Goal: Information Seeking & Learning: Learn about a topic

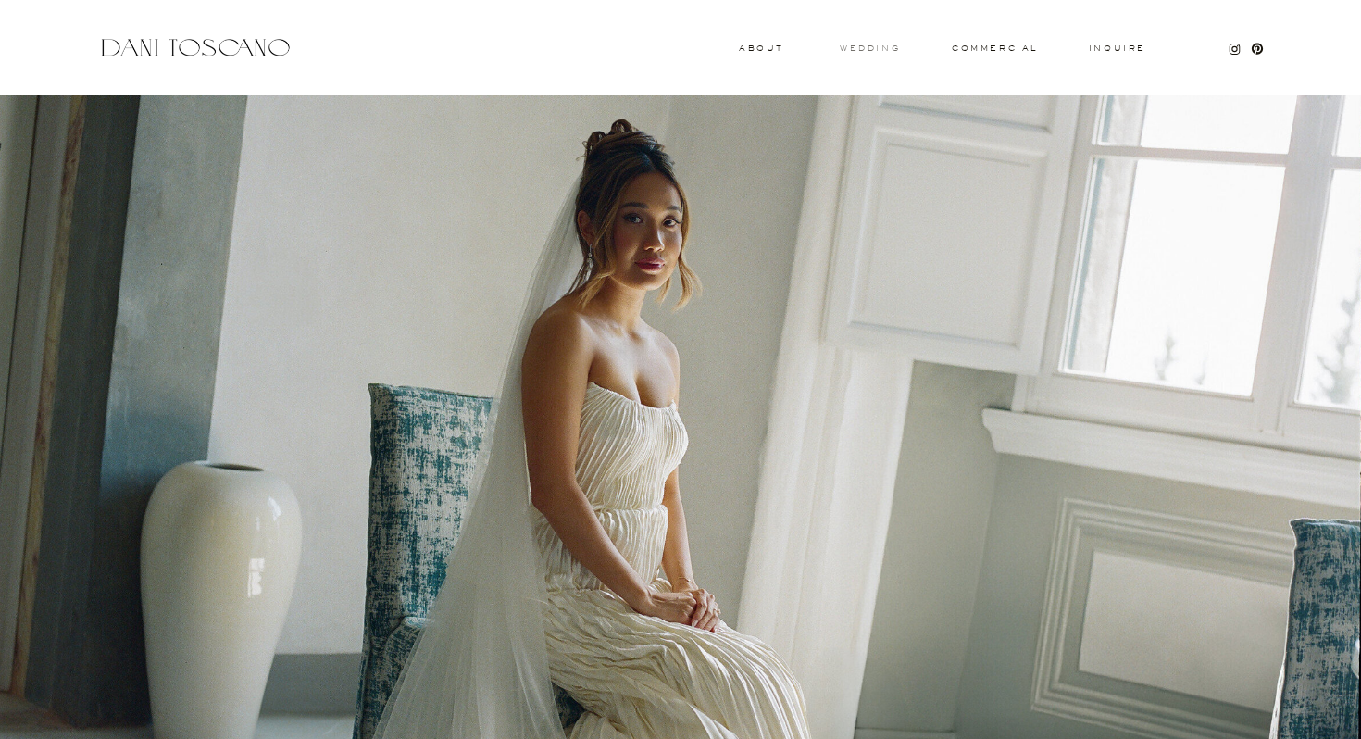
click at [889, 47] on h3 "wedding" at bounding box center [869, 47] width 60 height 6
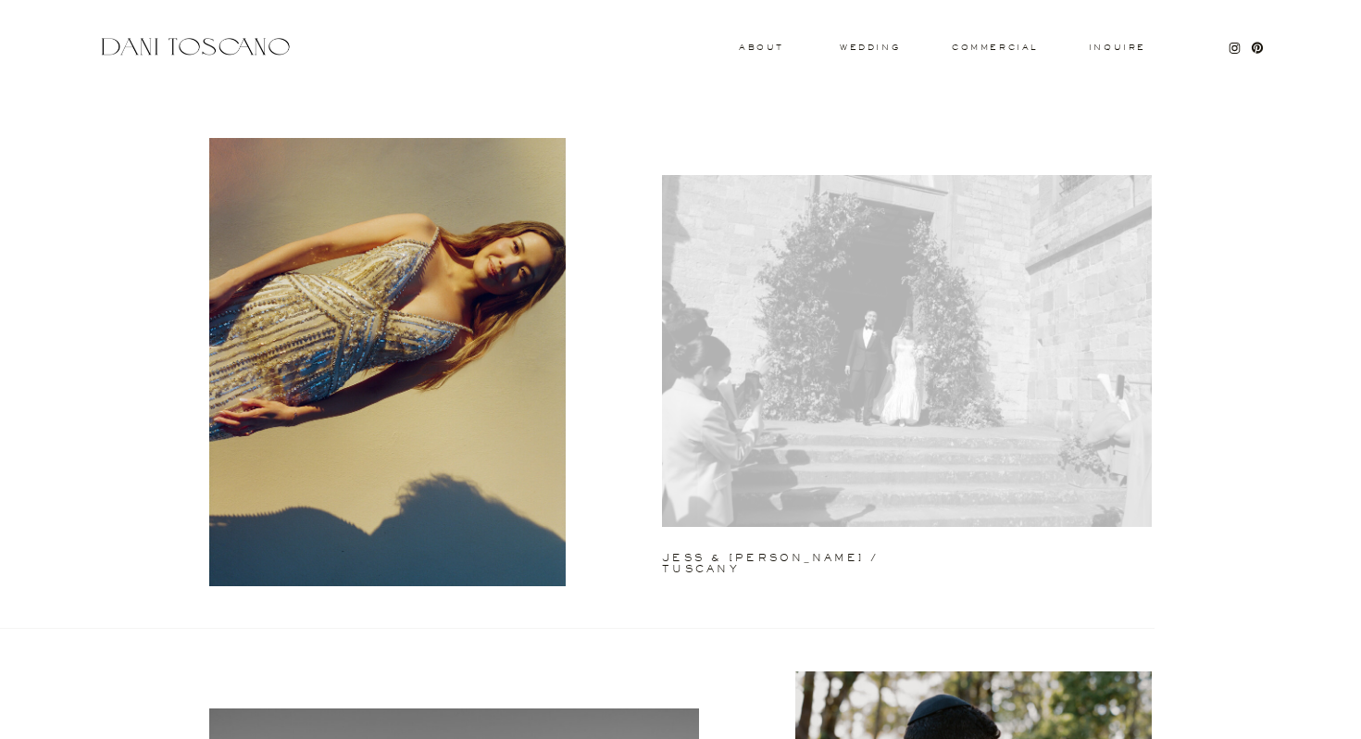
click at [1003, 454] on div at bounding box center [907, 351] width 490 height 352
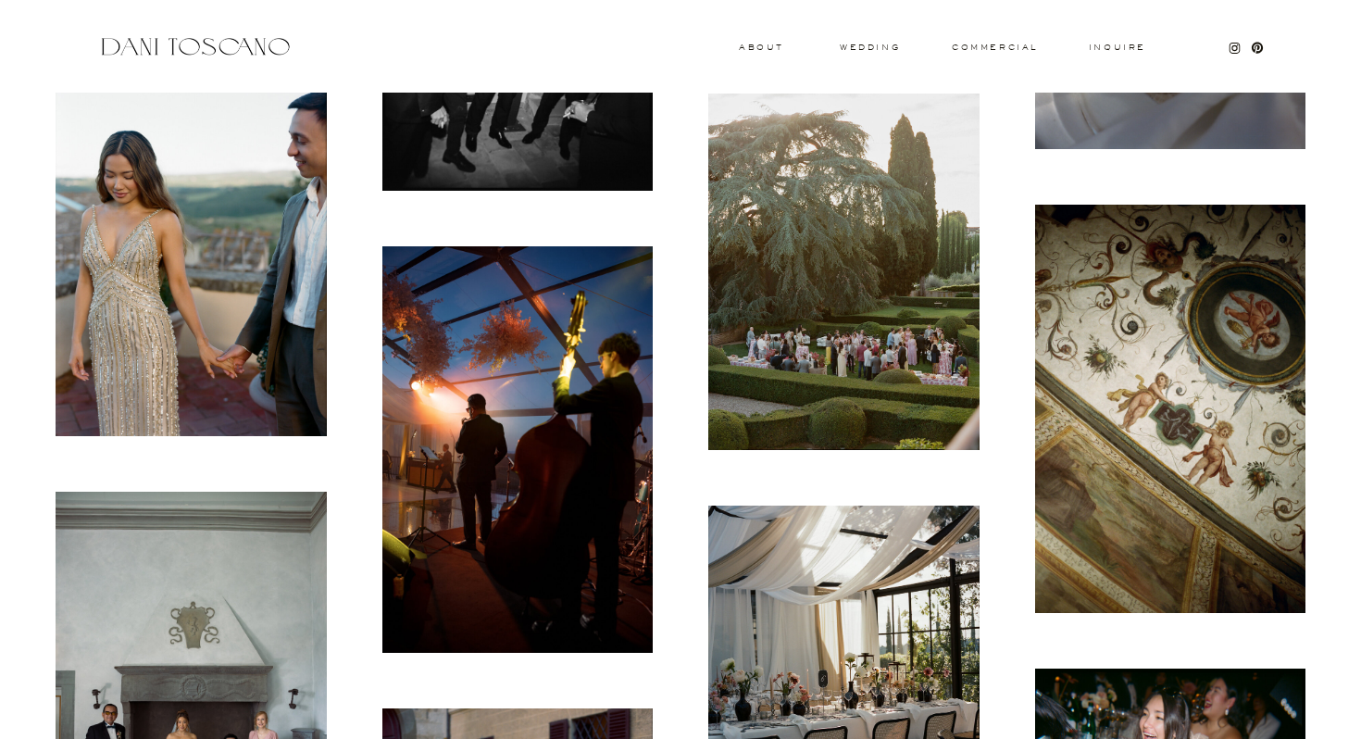
scroll to position [3056, 0]
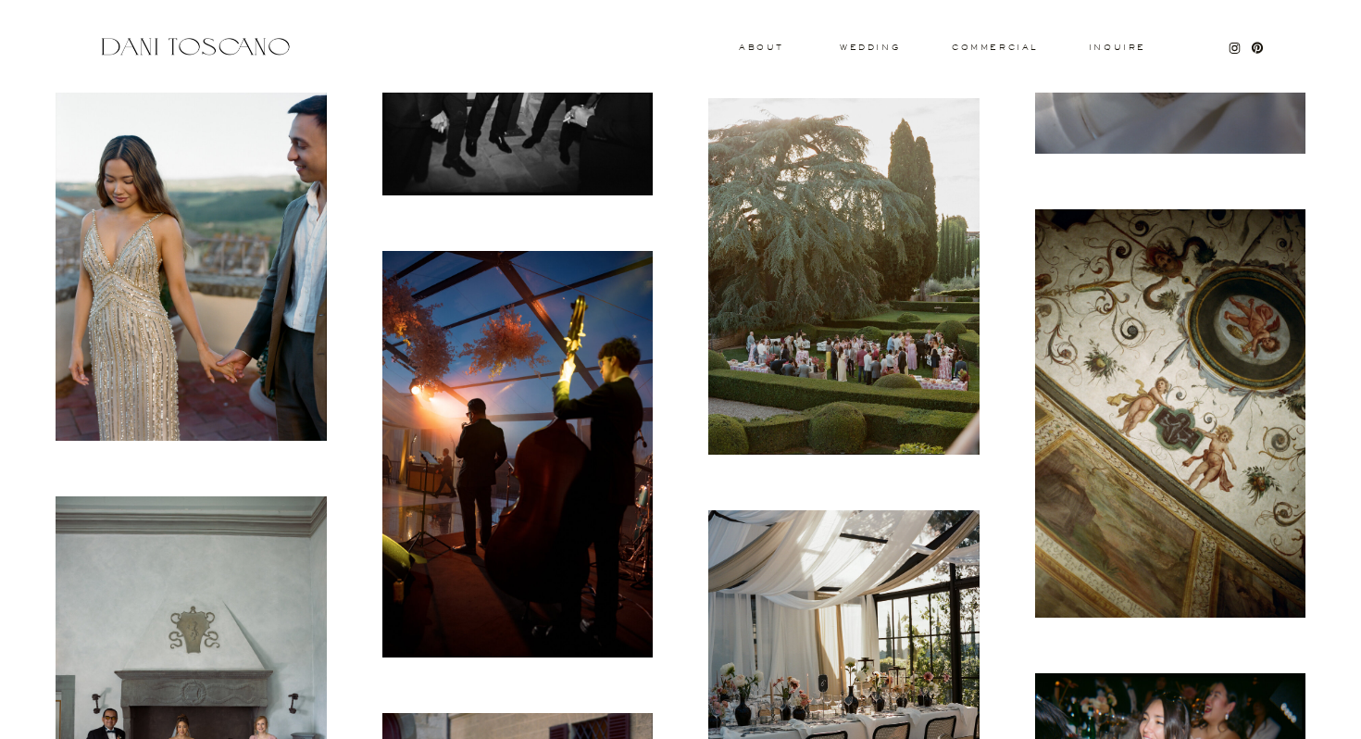
click at [336, 380] on div at bounding box center [191, 262] width 327 height 412
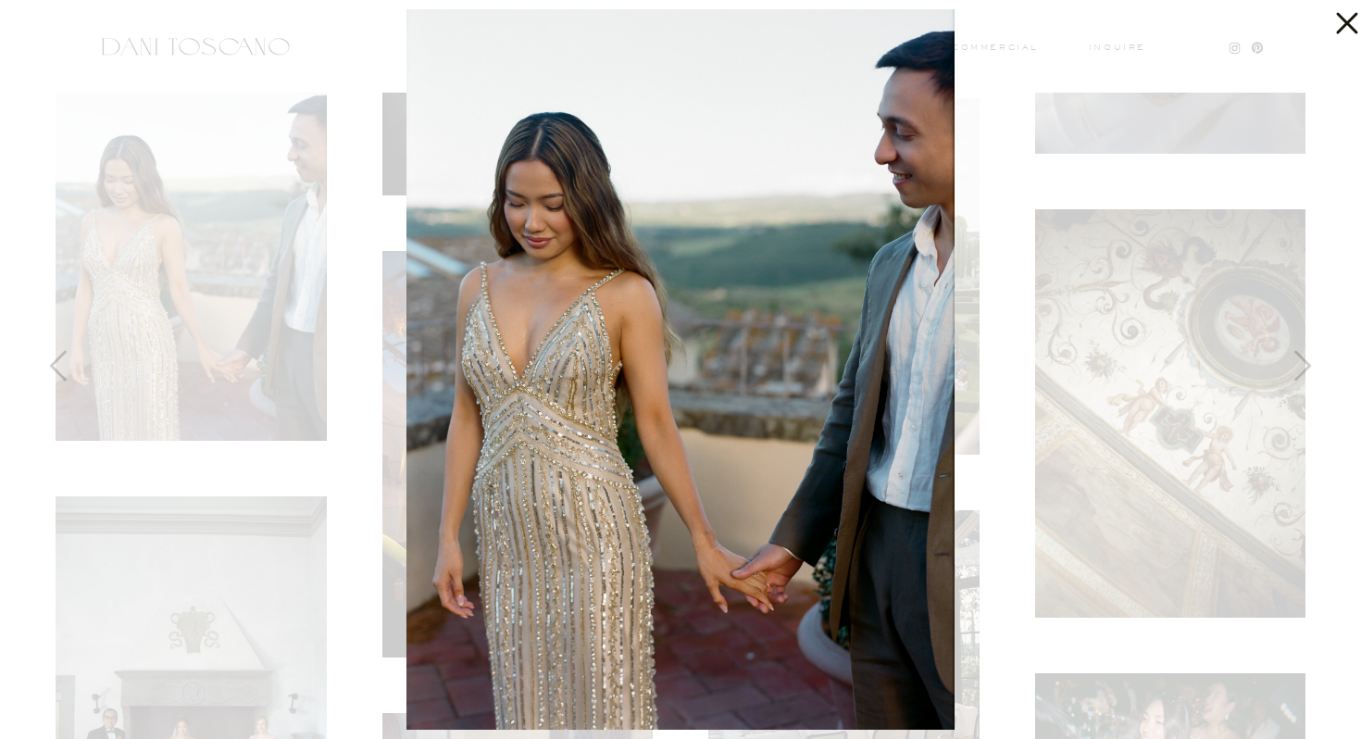
click at [241, 409] on div at bounding box center [680, 369] width 1361 height 739
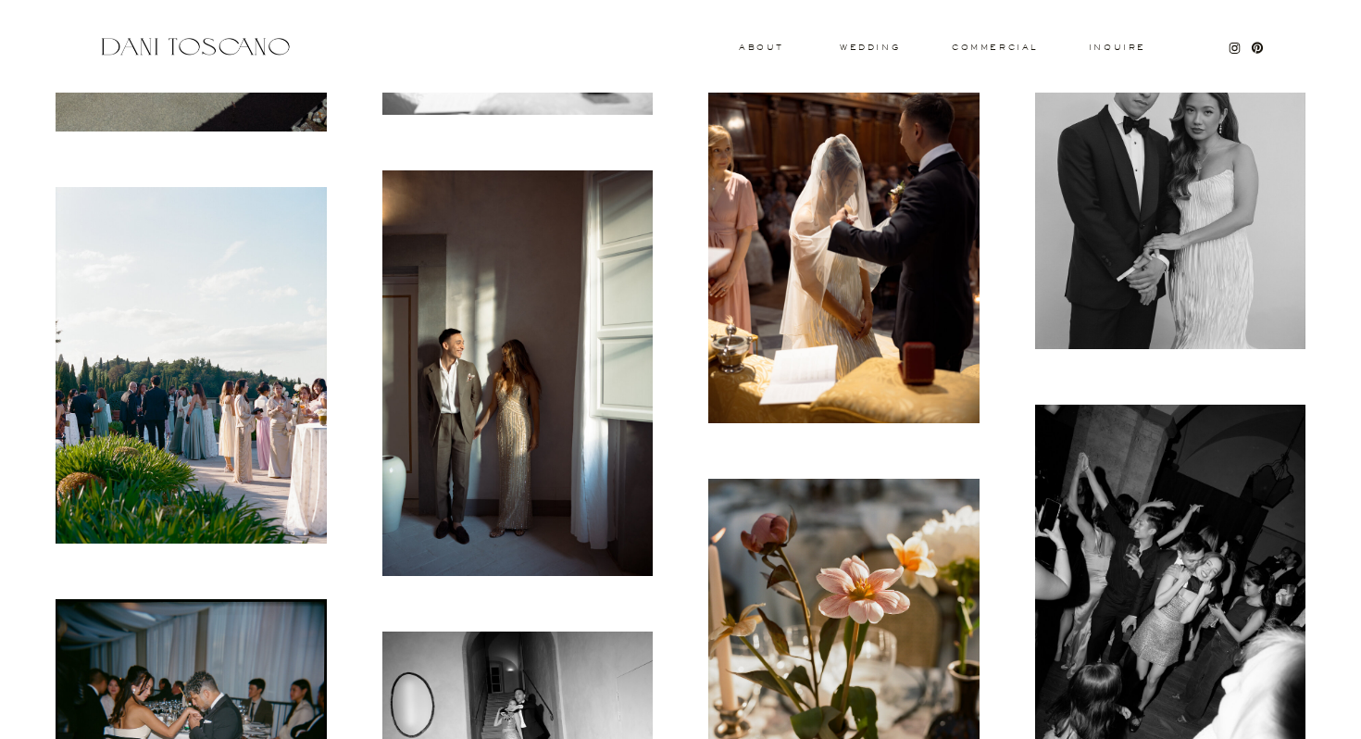
scroll to position [4314, 0]
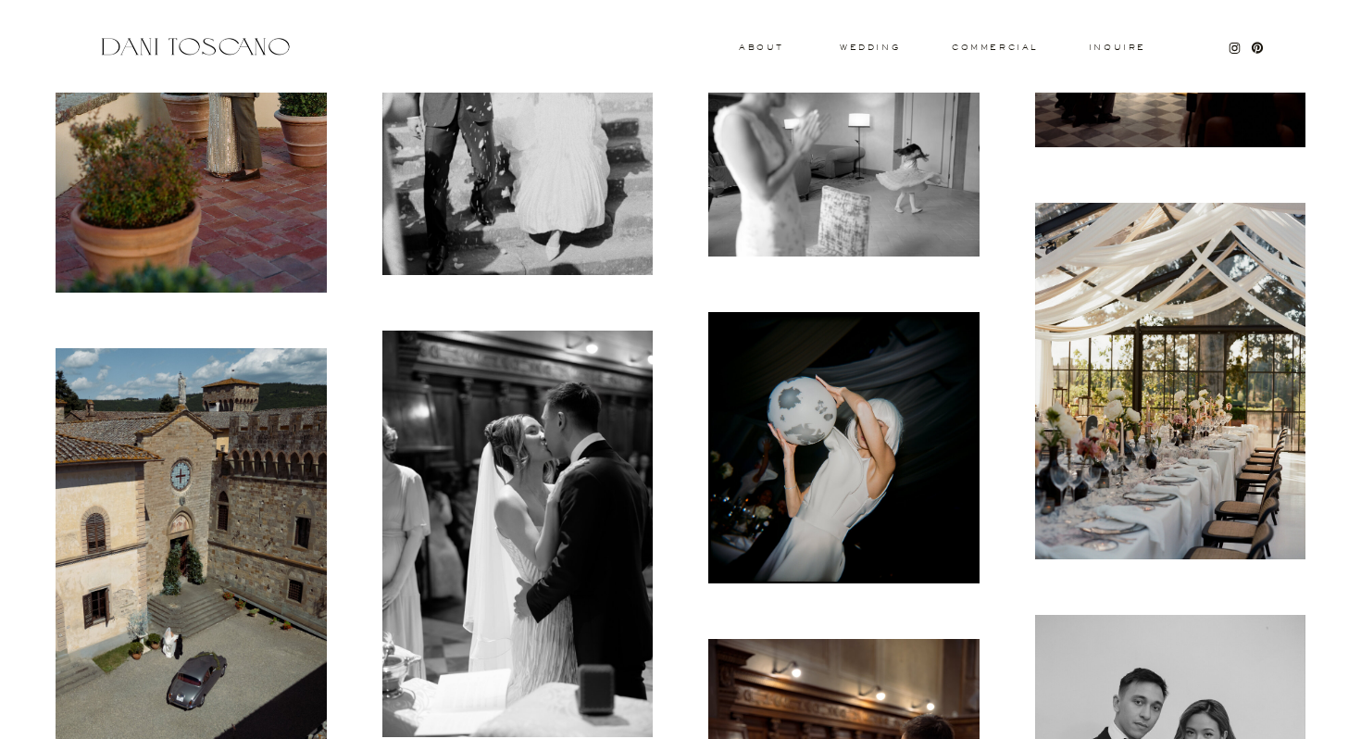
click at [1199, 387] on img at bounding box center [1170, 381] width 271 height 356
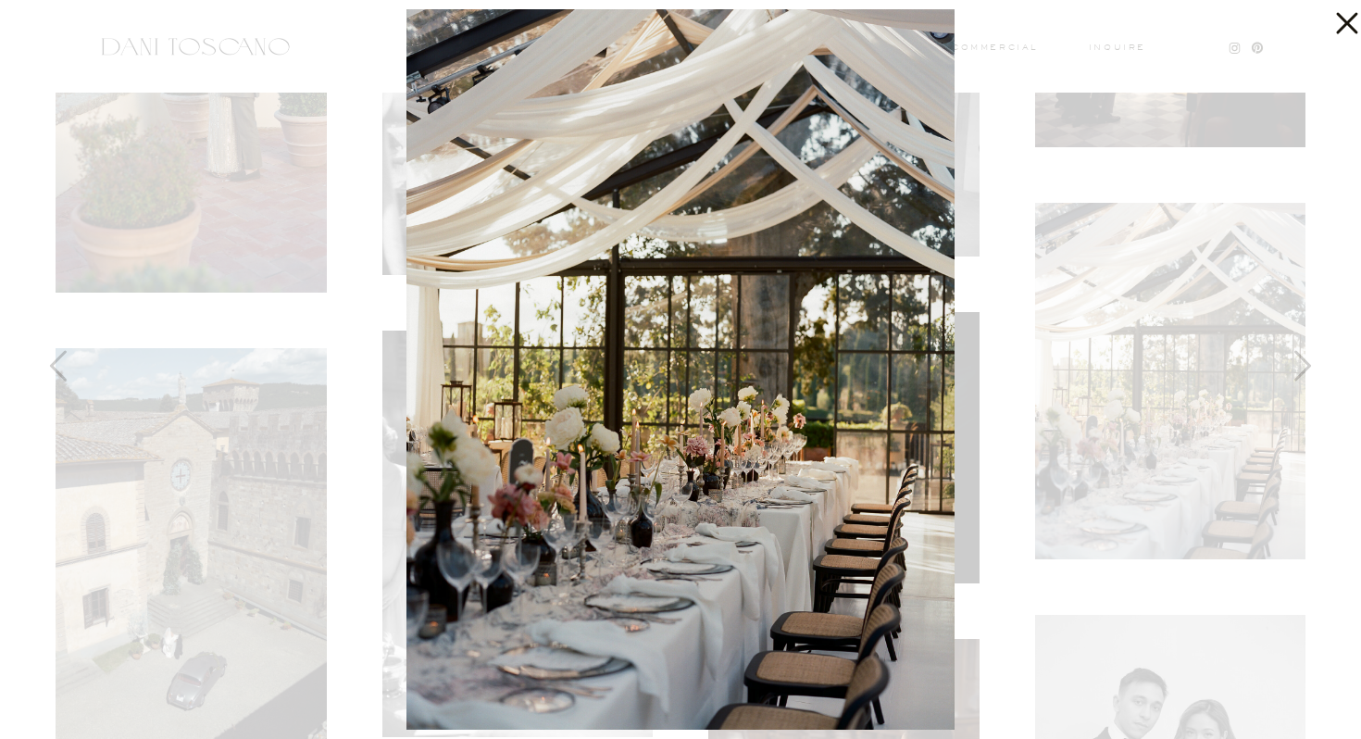
click at [1132, 392] on div at bounding box center [680, 369] width 1361 height 739
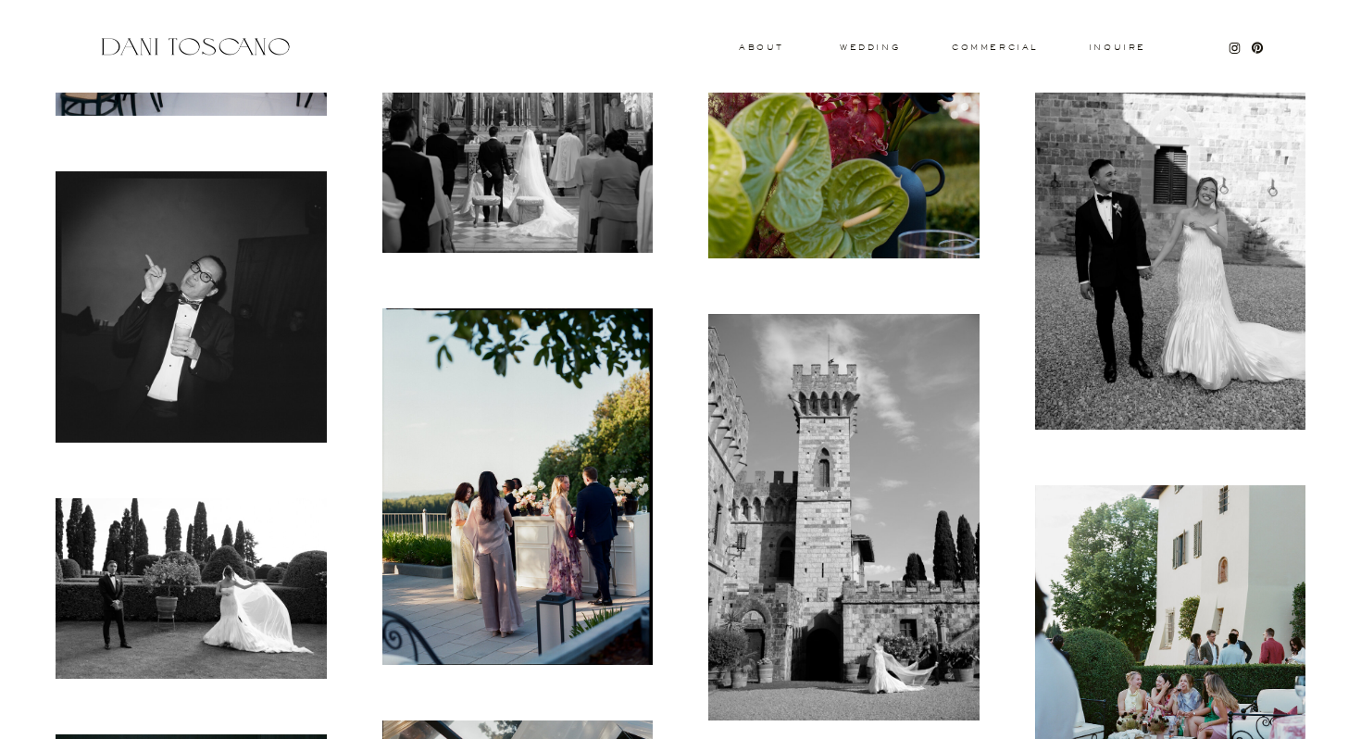
scroll to position [11820, 0]
